Goal: Transaction & Acquisition: Purchase product/service

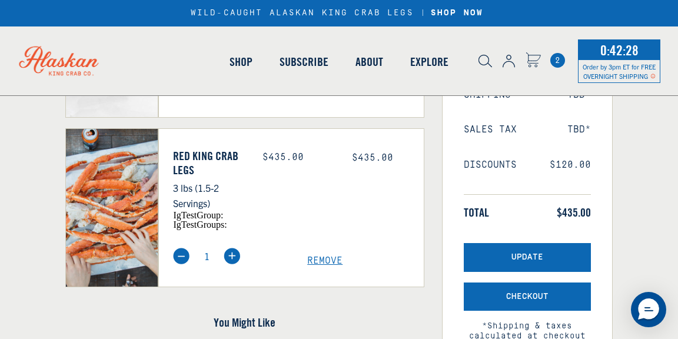
scroll to position [264, 0]
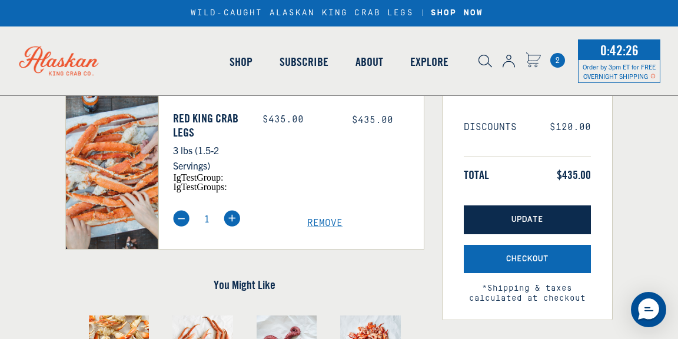
click at [497, 213] on button "Update" at bounding box center [527, 219] width 127 height 29
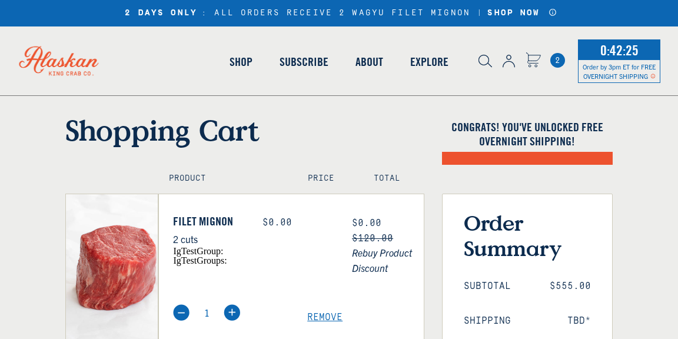
scroll to position [1, 0]
